Goal: Task Accomplishment & Management: Manage account settings

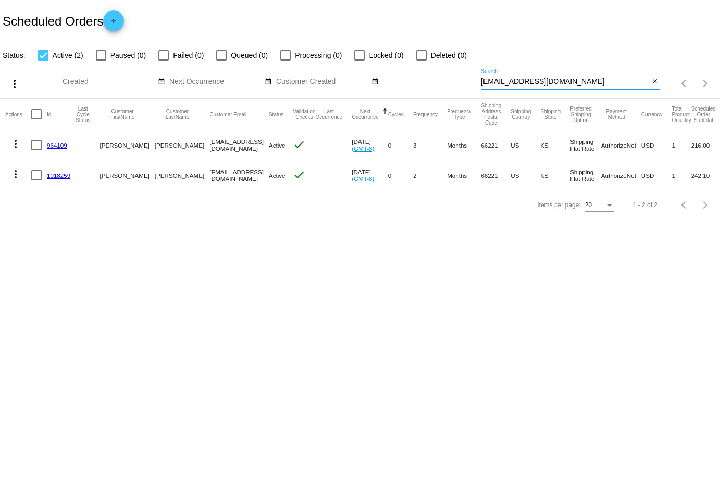
drag, startPoint x: 0, startPoint y: 0, endPoint x: 421, endPoint y: 78, distance: 428.2
click at [421, 78] on div "more_vert Sep Jan Feb Mar [DATE]" at bounding box center [360, 79] width 720 height 37
paste input "[EMAIL_ADDRESS]"
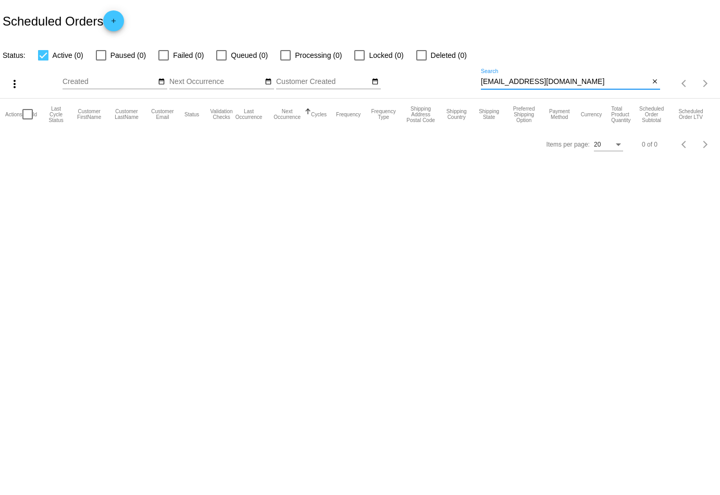
drag, startPoint x: 568, startPoint y: 81, endPoint x: 457, endPoint y: 81, distance: 111.0
click at [457, 81] on div "more_vert Sep Jan Feb Mar [DATE]" at bounding box center [360, 79] width 720 height 37
paste input "[EMAIL_ADDRESS]"
drag, startPoint x: 567, startPoint y: 81, endPoint x: 439, endPoint y: 81, distance: 127.7
click at [439, 81] on div "more_vert Sep Jan Feb Mar [DATE]" at bounding box center [360, 79] width 720 height 37
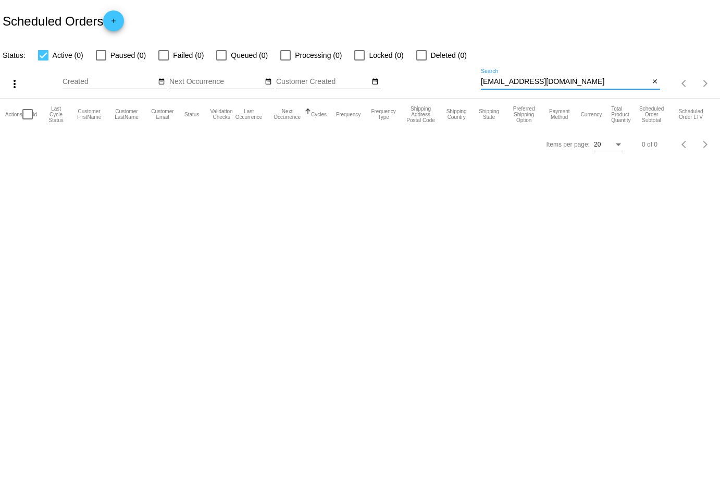
drag, startPoint x: 553, startPoint y: 83, endPoint x: 447, endPoint y: 83, distance: 106.3
click at [447, 83] on div "more_vert Sep Jan Feb Mar [DATE]" at bounding box center [360, 79] width 720 height 37
paste input "[PERSON_NAME][EMAIL_ADDRESS]"
type input "[EMAIL_ADDRESS][DOMAIN_NAME]"
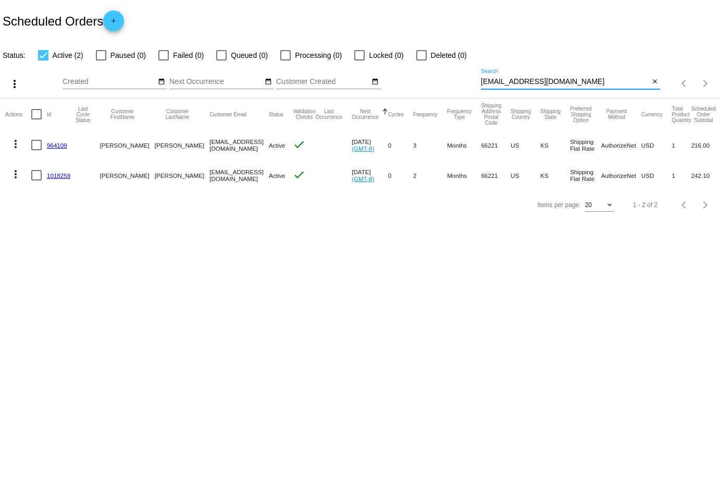
click at [17, 138] on mat-icon "more_vert" at bounding box center [15, 144] width 13 height 13
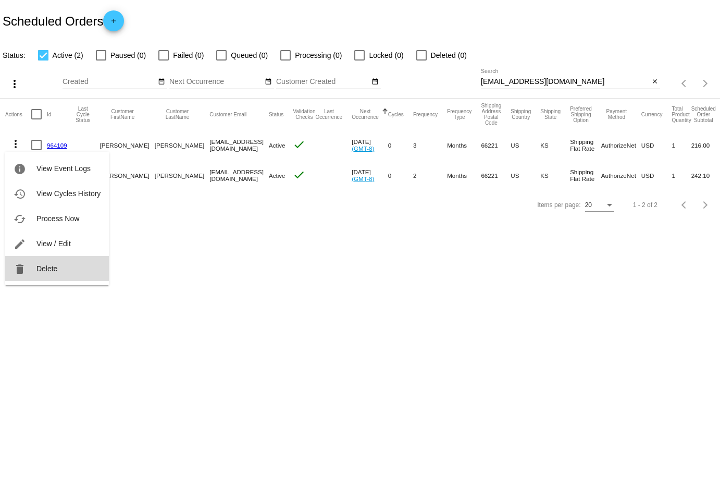
click at [71, 265] on button "delete Delete" at bounding box center [57, 268] width 104 height 25
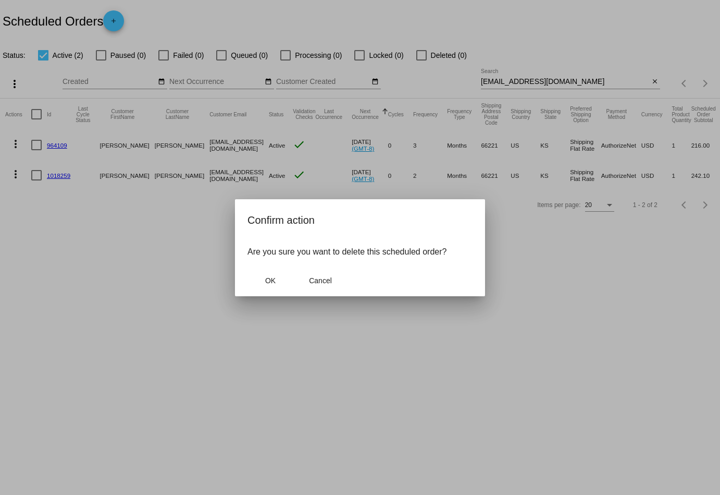
click at [279, 291] on mat-dialog-actions "OK Cancel" at bounding box center [360, 280] width 225 height 31
click at [275, 285] on button "OK" at bounding box center [271, 280] width 46 height 19
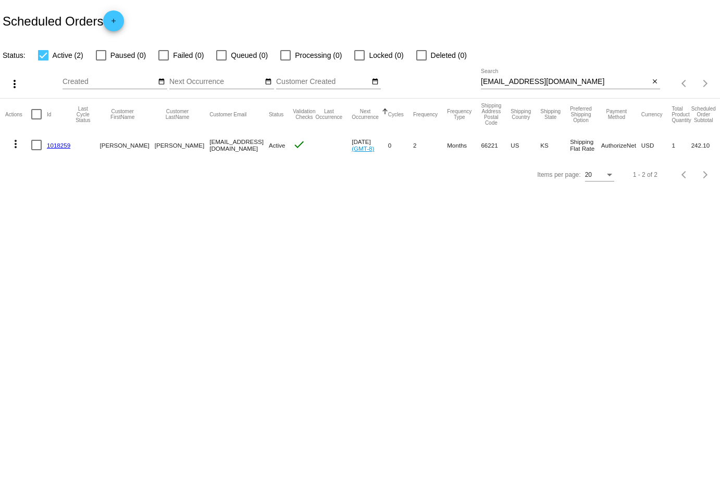
click at [17, 146] on mat-icon "more_vert" at bounding box center [15, 144] width 13 height 13
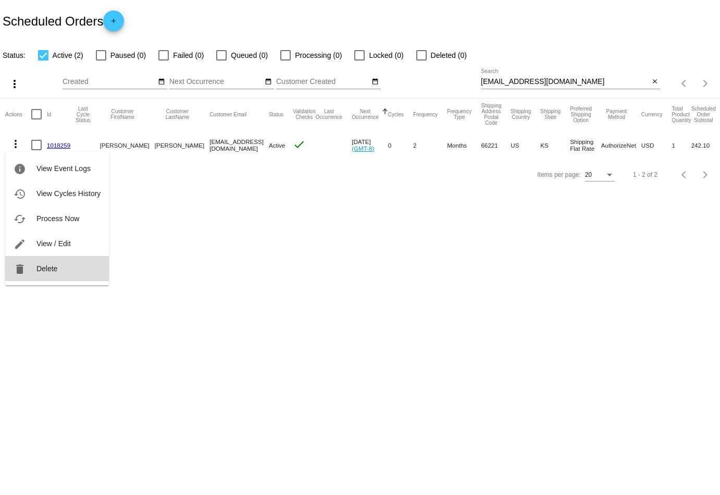
click at [58, 266] on button "delete Delete" at bounding box center [57, 268] width 104 height 25
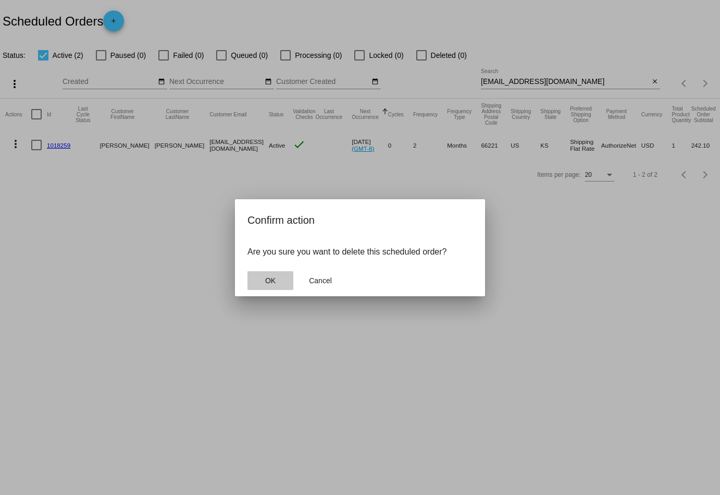
click at [276, 279] on span "OK" at bounding box center [270, 280] width 10 height 8
